Goal: Find specific page/section: Find specific page/section

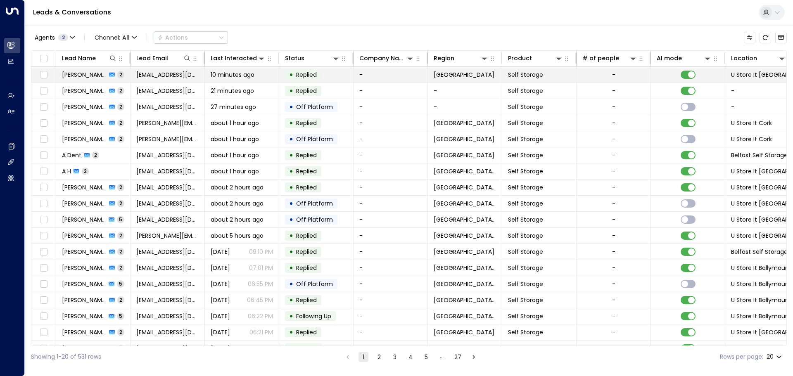
click at [81, 74] on span "[PERSON_NAME]" at bounding box center [84, 75] width 45 height 8
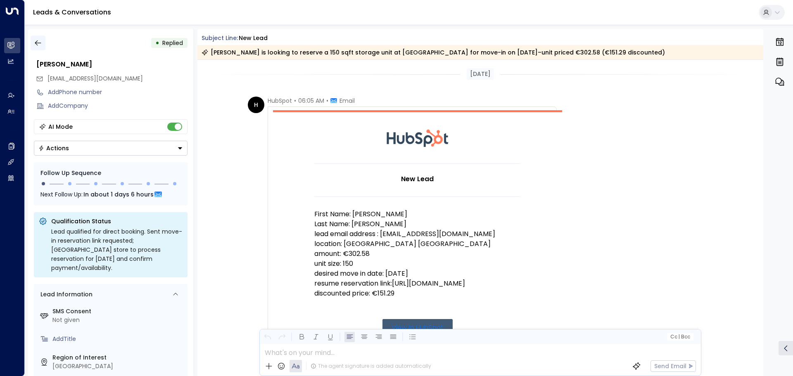
click at [38, 43] on icon "button" at bounding box center [38, 42] width 6 height 5
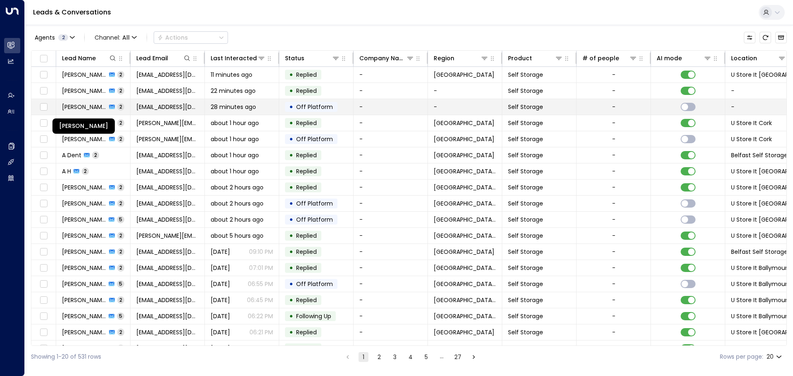
click at [73, 107] on span "[PERSON_NAME]" at bounding box center [84, 107] width 45 height 8
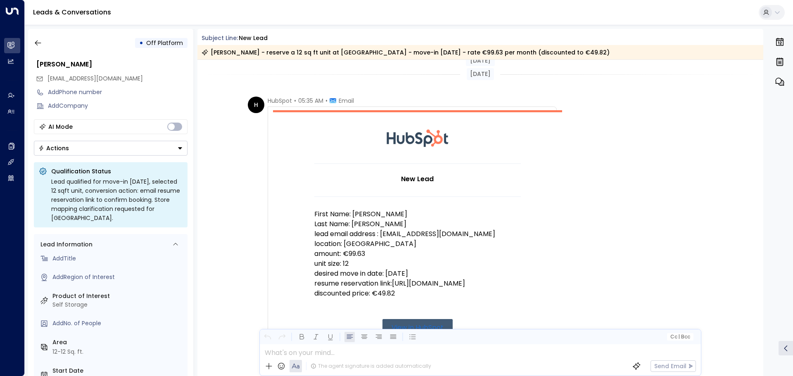
scroll to position [59, 0]
click at [36, 40] on icon "button" at bounding box center [38, 43] width 8 height 8
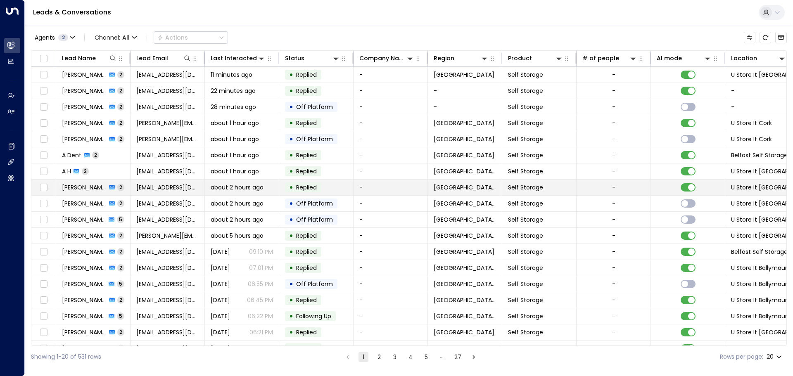
click at [84, 187] on span "[PERSON_NAME]" at bounding box center [84, 187] width 45 height 8
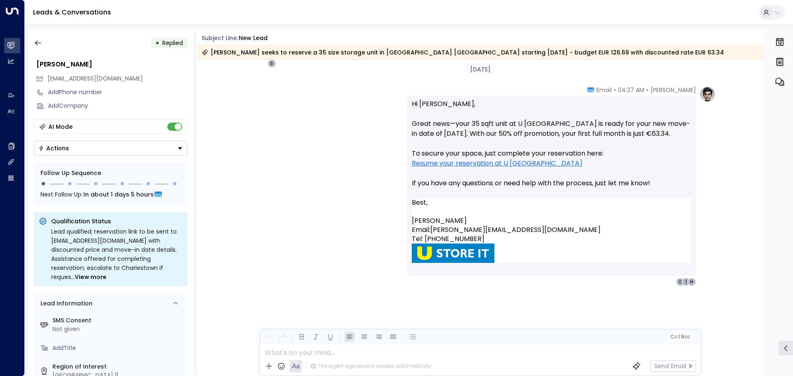
scroll to position [480, 0]
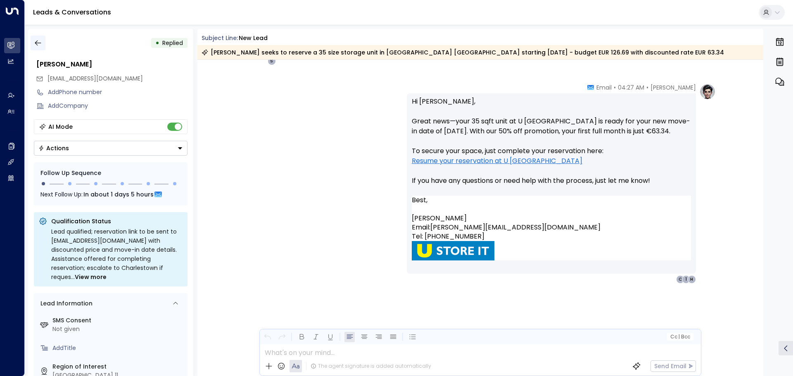
click at [37, 41] on icon "button" at bounding box center [38, 42] width 6 height 5
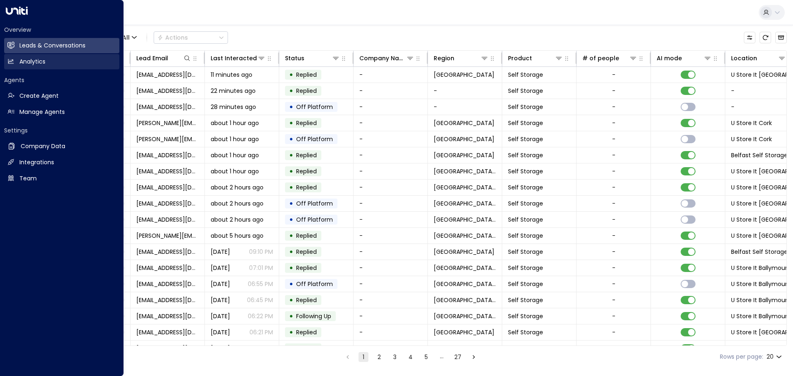
click at [29, 62] on h2 "Analytics" at bounding box center [32, 61] width 26 height 9
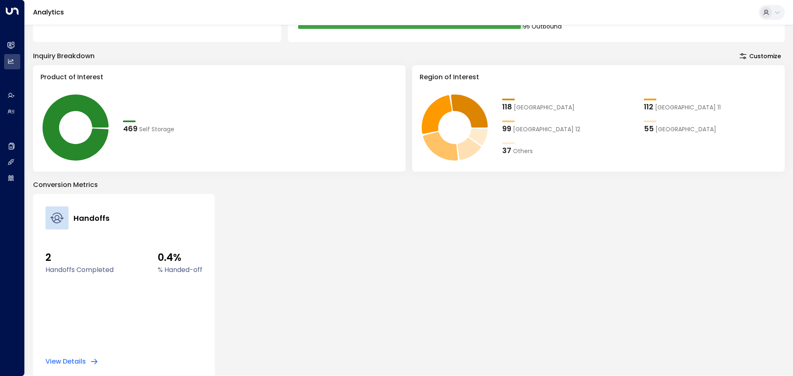
scroll to position [148, 0]
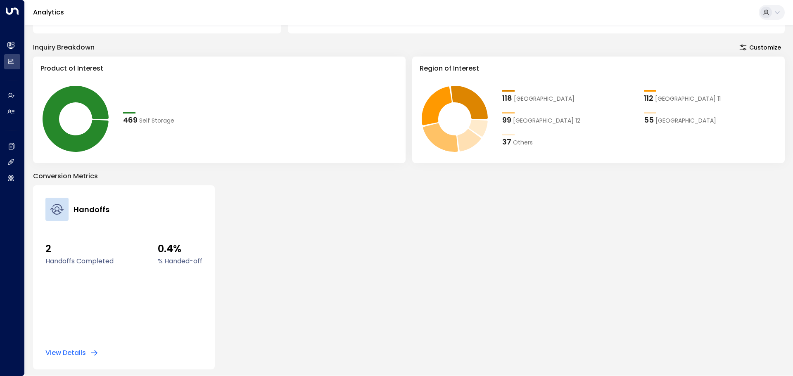
click at [78, 353] on button "View Details" at bounding box center [71, 353] width 53 height 8
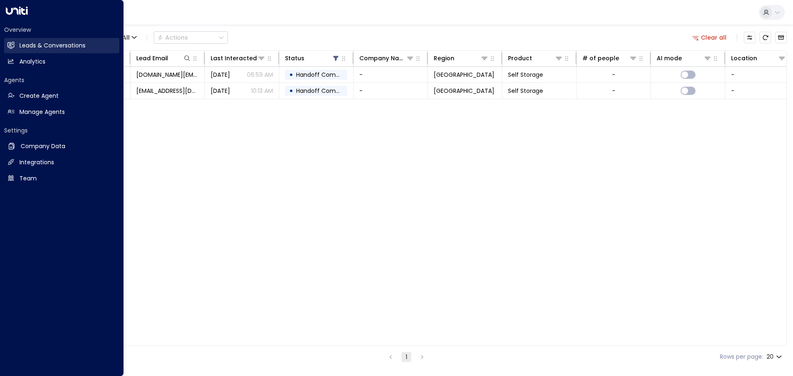
click at [33, 45] on h2 "Leads & Conversations" at bounding box center [52, 45] width 66 height 9
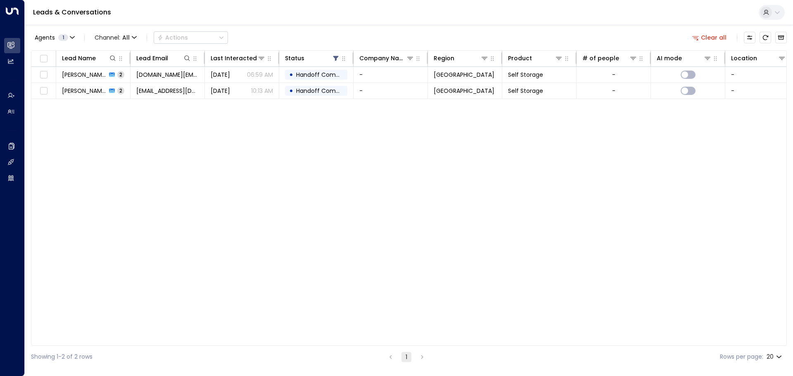
click at [197, 178] on div "Lead Name Lead Email Last Interacted Status Company Name Region Product # of pe…" at bounding box center [409, 198] width 756 height 296
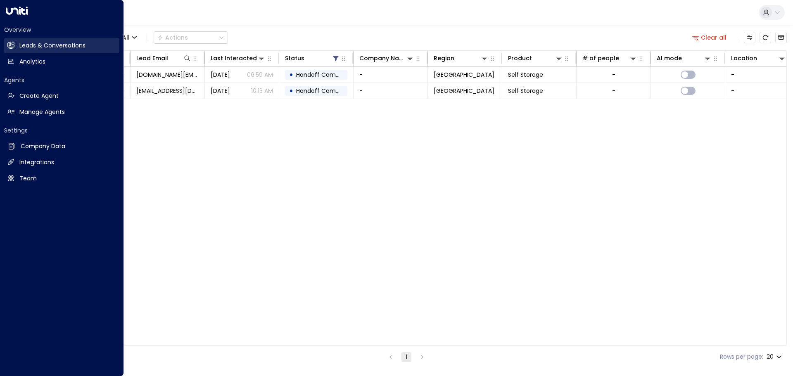
click at [68, 44] on h2 "Leads & Conversations" at bounding box center [52, 45] width 66 height 9
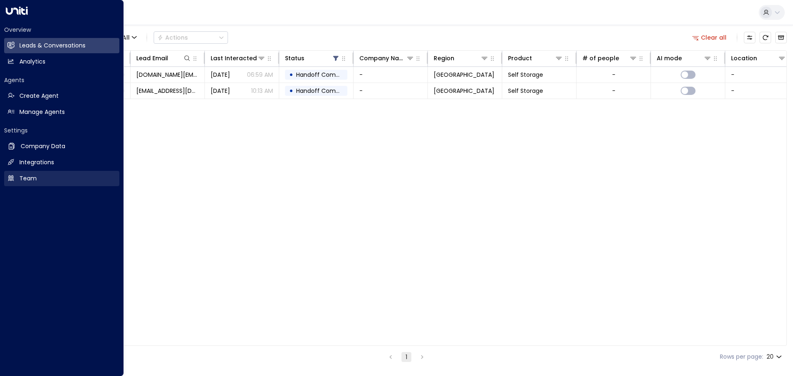
click at [43, 175] on link "Team Team" at bounding box center [61, 178] width 115 height 15
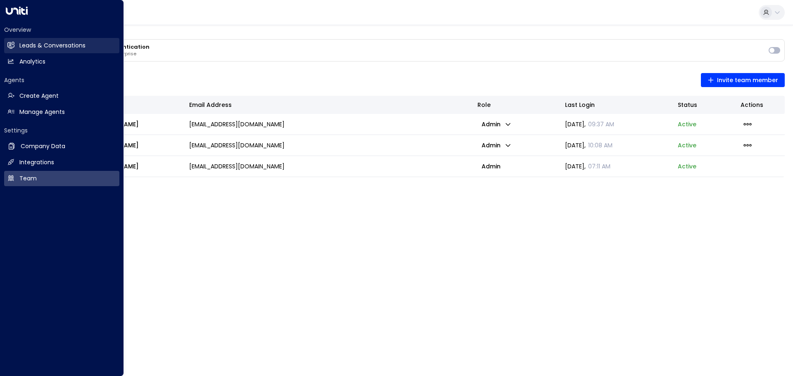
click at [31, 45] on h2 "Leads & Conversations" at bounding box center [52, 45] width 66 height 9
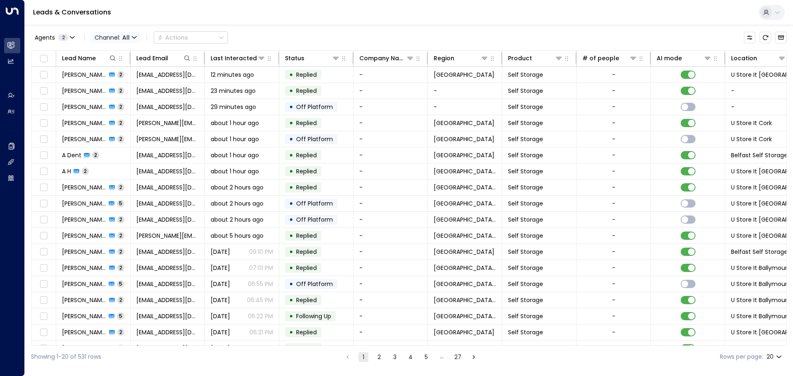
click at [135, 36] on icon "button" at bounding box center [134, 37] width 5 height 5
click at [127, 80] on li "WhatsApp" at bounding box center [113, 76] width 40 height 8
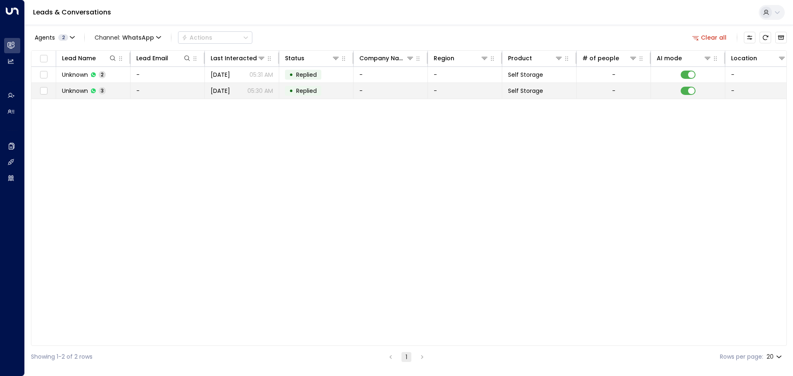
click at [61, 88] on td "Unknown 3" at bounding box center [93, 91] width 74 height 16
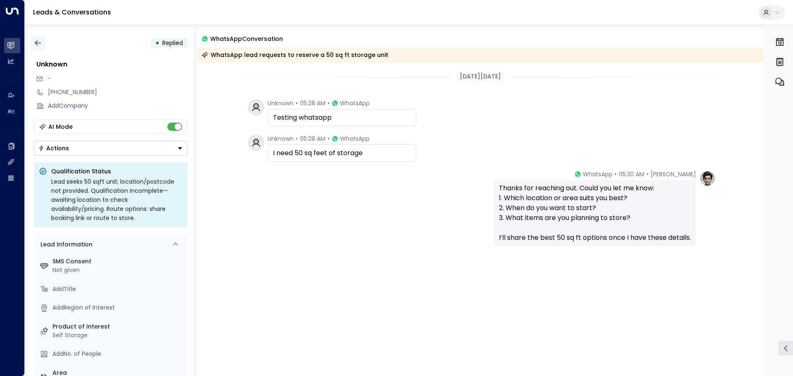
click at [38, 43] on icon "button" at bounding box center [38, 42] width 6 height 5
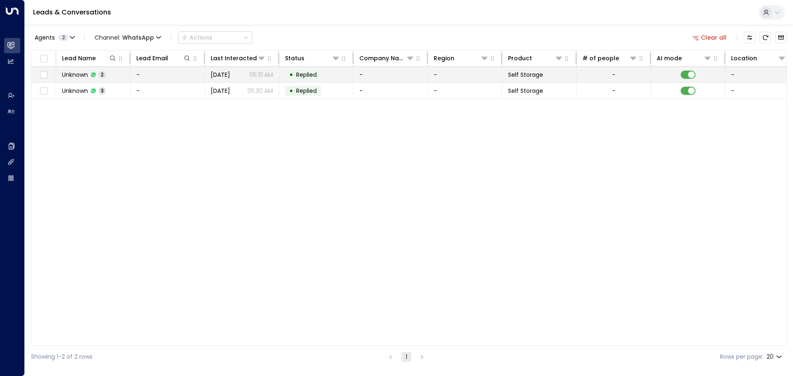
click at [81, 77] on span "Unknown" at bounding box center [75, 75] width 26 height 8
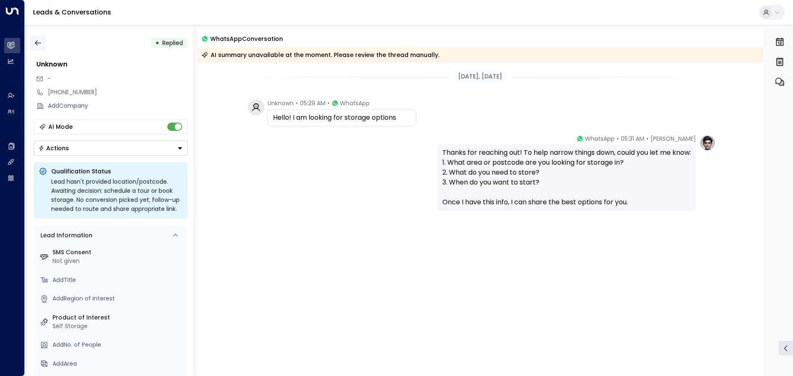
click at [40, 44] on icon "button" at bounding box center [38, 43] width 8 height 8
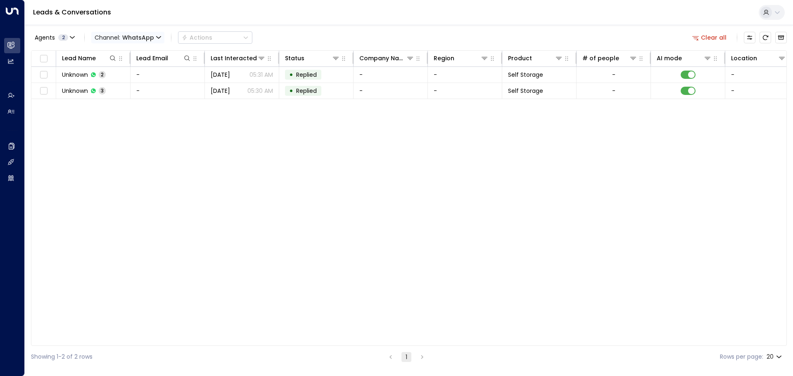
click at [149, 36] on span "WhatsApp" at bounding box center [138, 37] width 32 height 7
click at [118, 88] on ul "All SMS Email WhatsApp Voice Web Chat" at bounding box center [113, 68] width 43 height 47
click at [156, 34] on span "Channel: WhatsApp" at bounding box center [127, 38] width 73 height 12
click at [128, 70] on p "Email" at bounding box center [113, 67] width 30 height 5
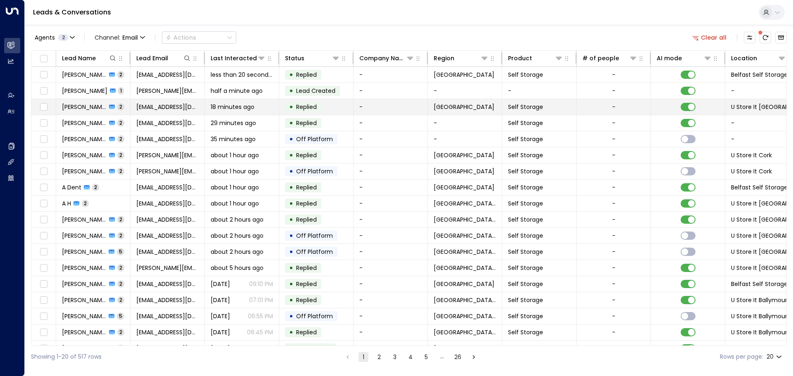
click at [73, 109] on span "[PERSON_NAME]" at bounding box center [84, 107] width 45 height 8
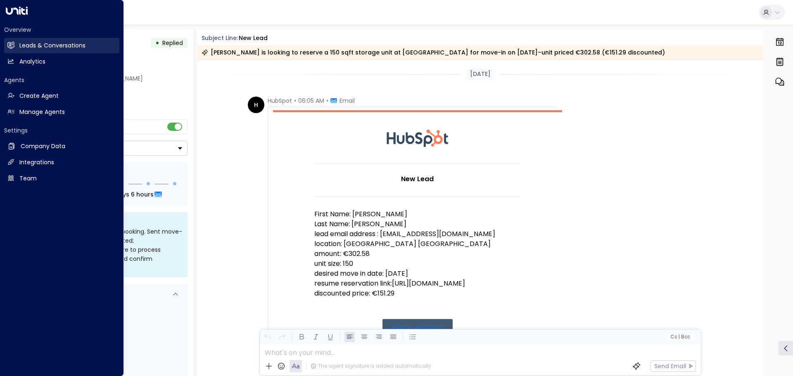
click at [50, 47] on h2 "Leads & Conversations" at bounding box center [52, 45] width 66 height 9
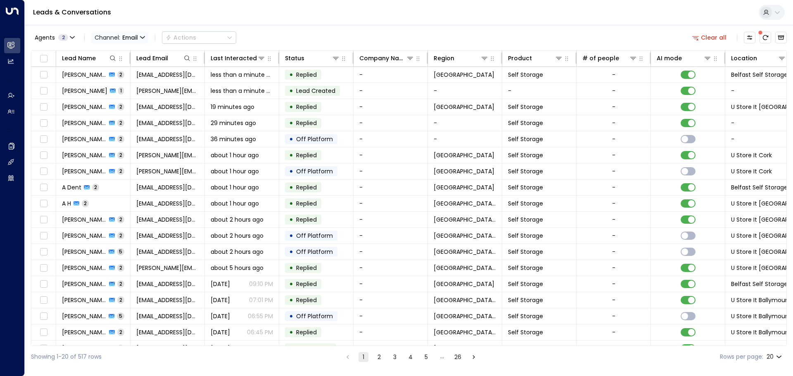
click at [127, 33] on span "Channel: Email" at bounding box center [119, 38] width 57 height 12
click at [123, 98] on span "WhatsApp" at bounding box center [117, 100] width 32 height 9
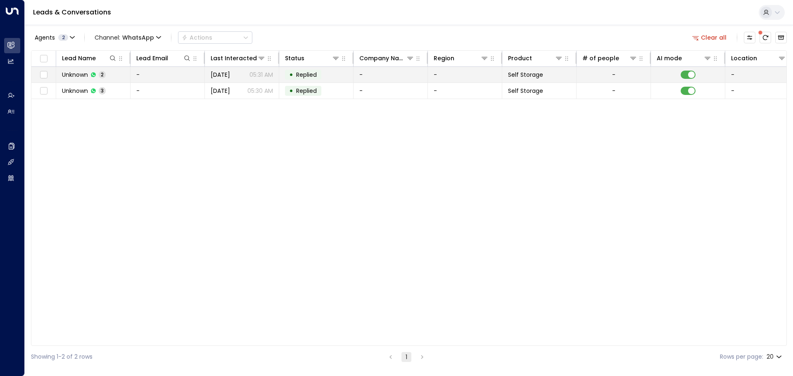
click at [71, 73] on span "Unknown" at bounding box center [75, 75] width 26 height 8
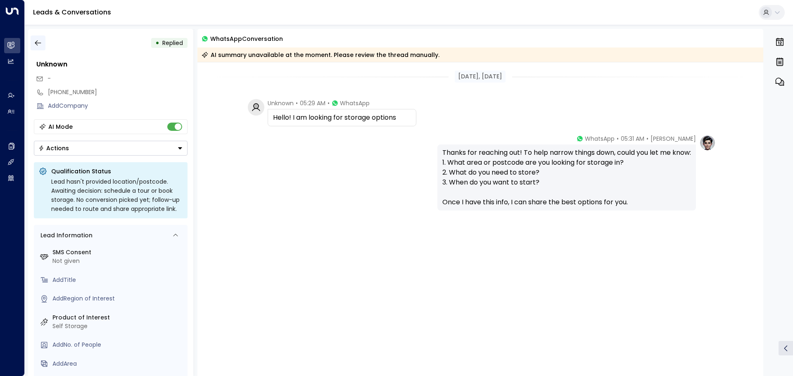
click at [33, 40] on button "button" at bounding box center [38, 43] width 15 height 15
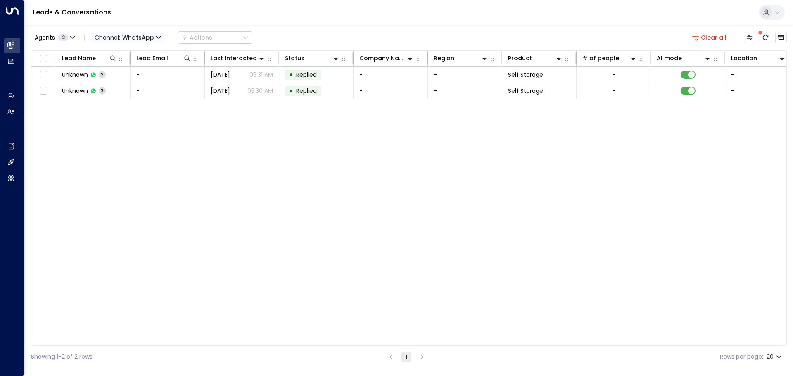
click at [156, 35] on icon "button" at bounding box center [158, 37] width 5 height 5
click at [113, 52] on p "All" at bounding box center [113, 49] width 30 height 5
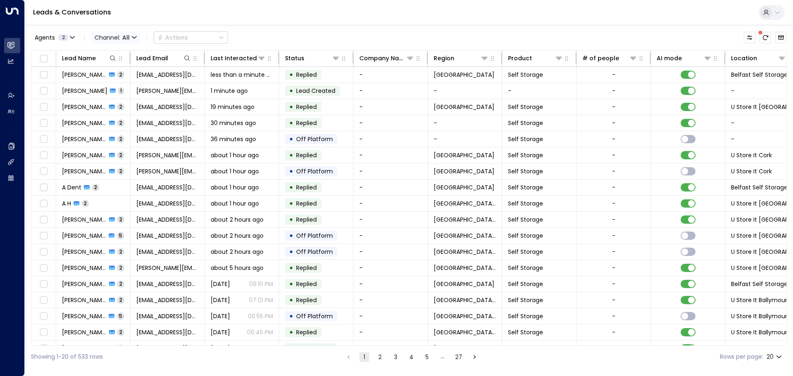
click at [134, 37] on icon "button" at bounding box center [134, 37] width 5 height 5
click at [126, 114] on span "Web Chat" at bounding box center [116, 117] width 30 height 9
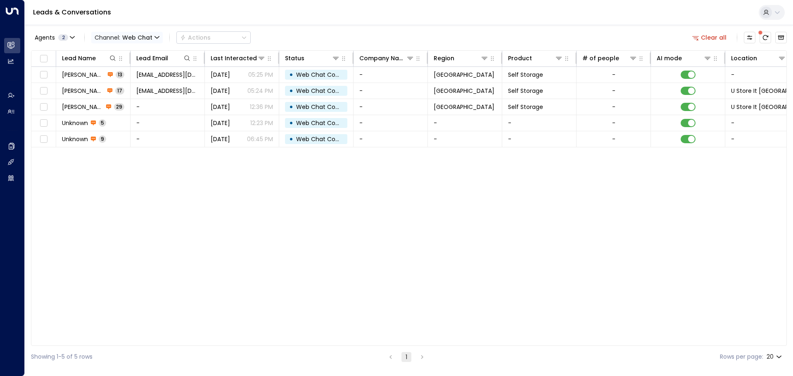
click at [130, 39] on span "Web Chat" at bounding box center [137, 37] width 30 height 7
click at [133, 52] on p "All" at bounding box center [121, 54] width 40 height 9
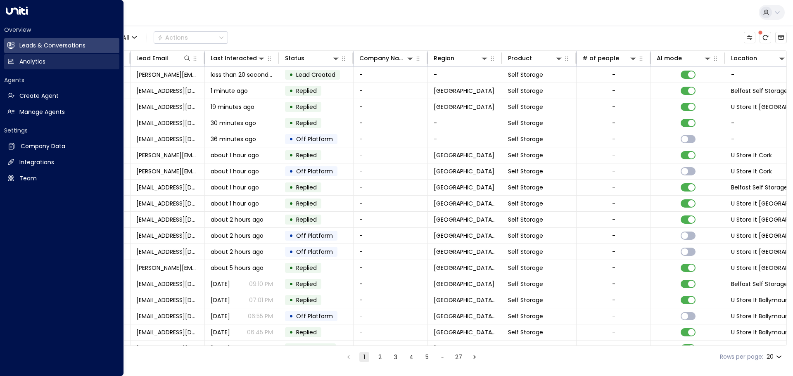
click at [43, 61] on h2 "Analytics" at bounding box center [32, 61] width 26 height 9
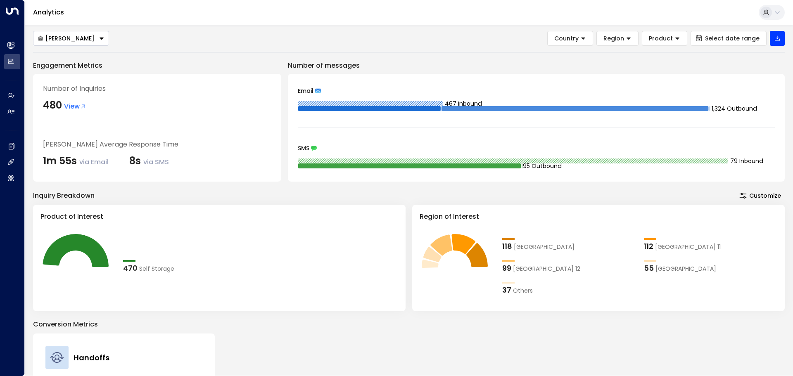
click at [189, 47] on div "[PERSON_NAME] Country Region Product Select date range Engagement Metrics Numbe…" at bounding box center [408, 274] width 751 height 487
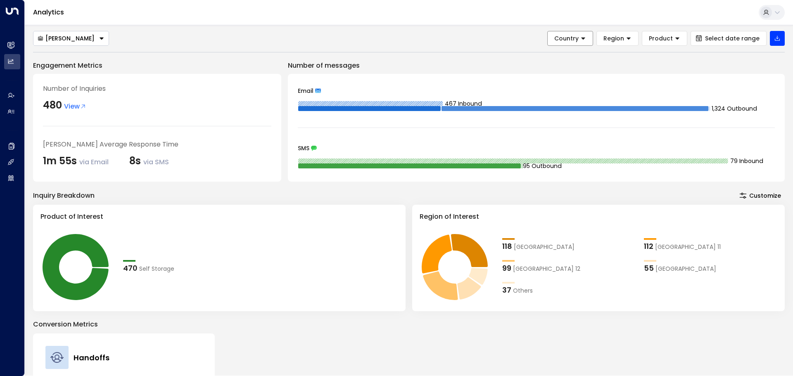
click at [578, 39] on span "Country" at bounding box center [566, 38] width 24 height 7
click at [630, 37] on icon at bounding box center [629, 39] width 6 height 6
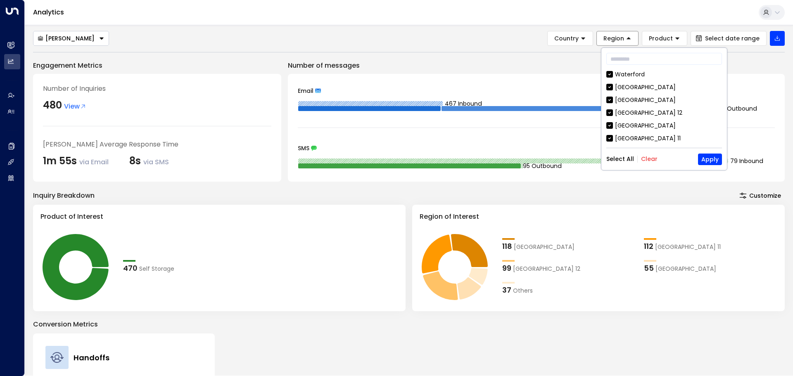
click at [653, 158] on button "Clear" at bounding box center [649, 159] width 17 height 7
click at [711, 162] on button "Apply" at bounding box center [710, 160] width 24 height 12
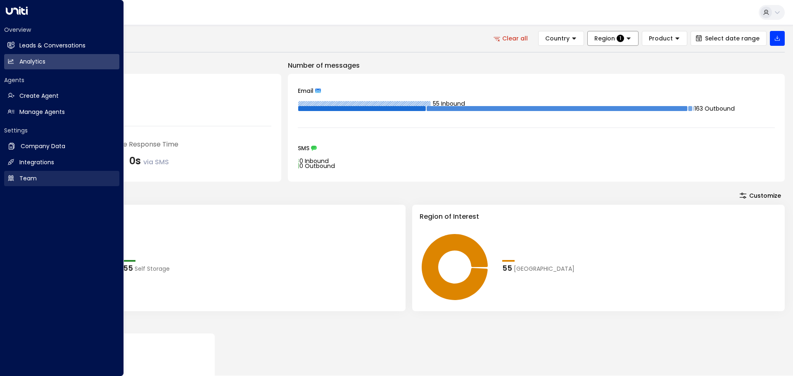
click at [28, 178] on h2 "Team" at bounding box center [27, 178] width 17 height 9
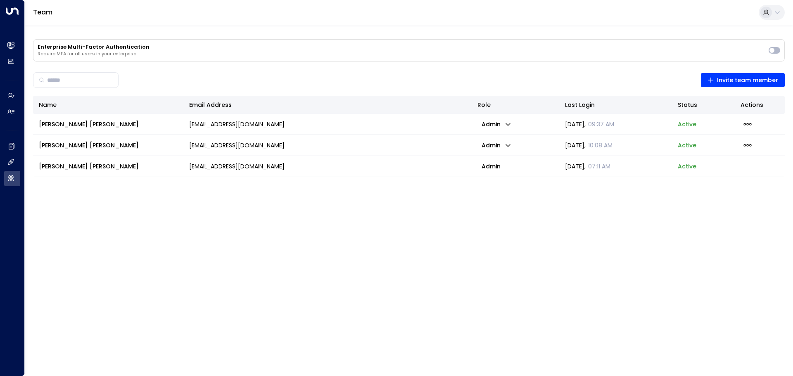
click at [201, 65] on div "Enterprise Multi-Factor Authentication Require MFA for all users in your enterp…" at bounding box center [409, 218] width 768 height 387
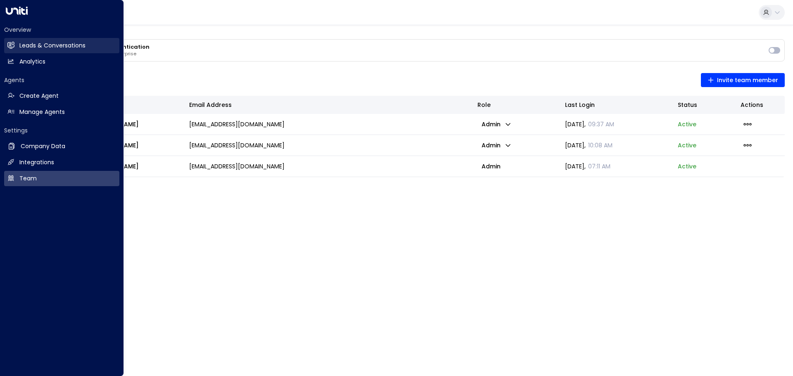
click at [47, 47] on h2 "Leads & Conversations" at bounding box center [52, 45] width 66 height 9
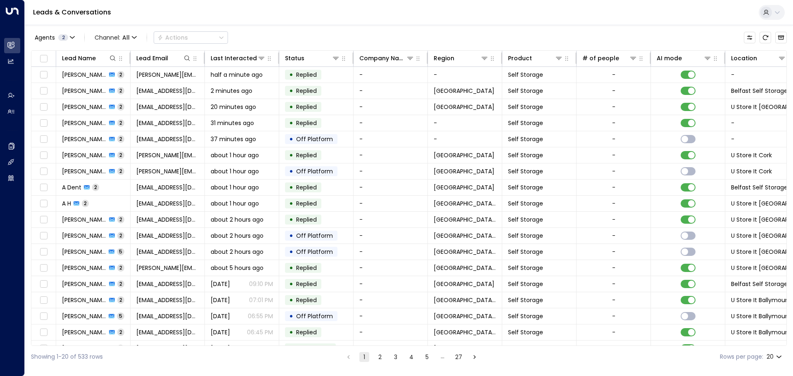
click at [294, 24] on div "Leads & Conversations" at bounding box center [409, 12] width 768 height 25
click at [73, 36] on icon "button" at bounding box center [72, 37] width 5 height 5
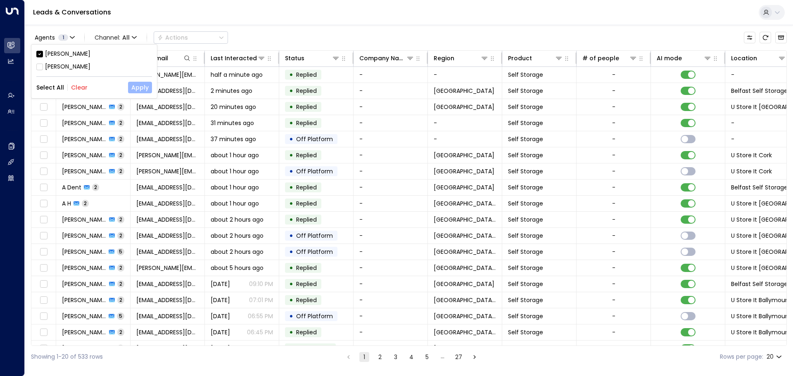
click at [139, 87] on button "Apply" at bounding box center [140, 88] width 24 height 12
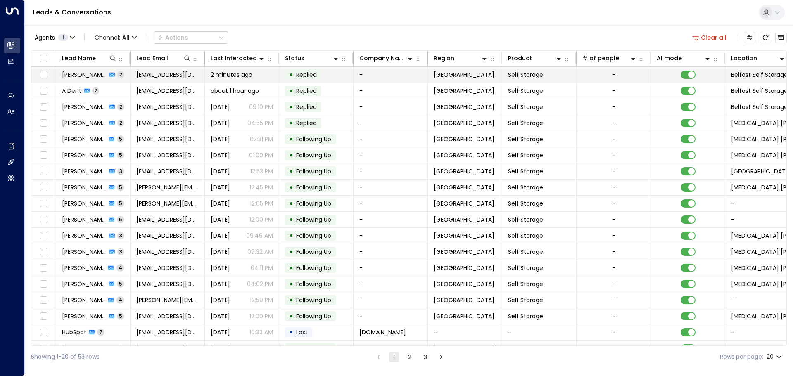
click at [74, 76] on span "[PERSON_NAME]" at bounding box center [84, 75] width 45 height 8
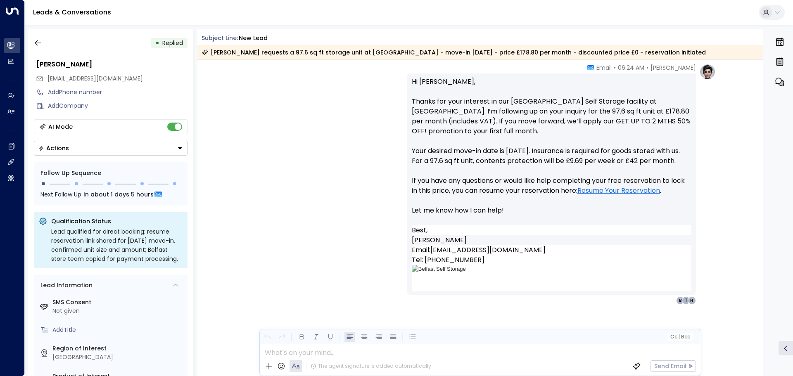
scroll to position [511, 0]
